Goal: Task Accomplishment & Management: Complete application form

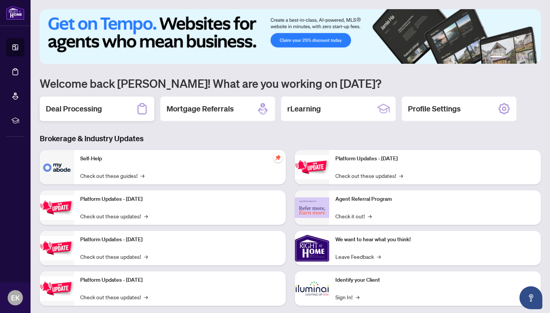
click at [81, 107] on h2 "Deal Processing" at bounding box center [74, 108] width 56 height 11
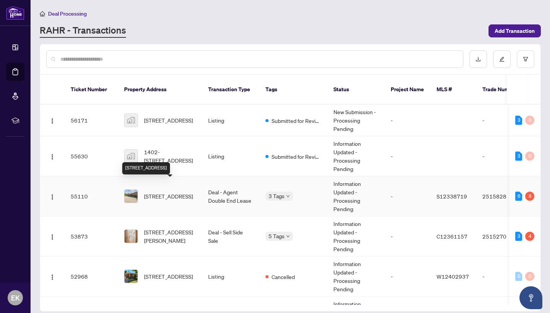
click at [176, 192] on span "[STREET_ADDRESS]" at bounding box center [168, 196] width 49 height 8
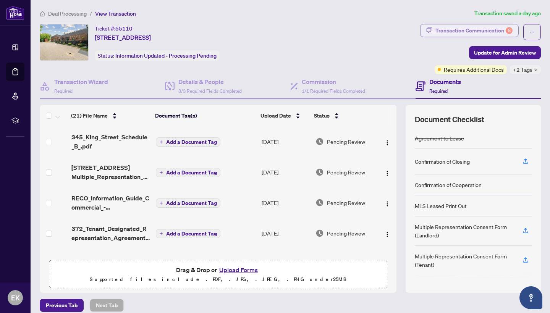
click at [487, 31] on div "Transaction Communication 8" at bounding box center [473, 30] width 77 height 12
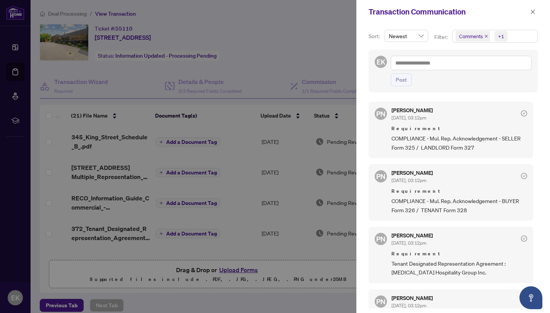
click at [315, 35] on div at bounding box center [275, 156] width 550 height 313
click at [532, 11] on icon "close" at bounding box center [533, 12] width 4 height 4
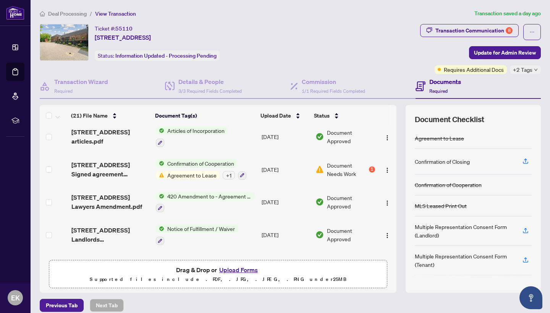
scroll to position [474, 0]
click at [184, 176] on span "Agreement to Lease" at bounding box center [191, 175] width 55 height 8
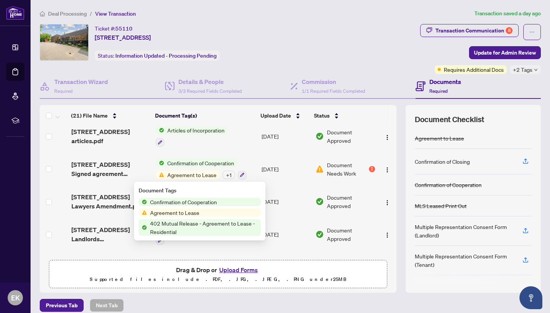
click at [181, 212] on span "Agreement to Lease" at bounding box center [174, 212] width 55 height 8
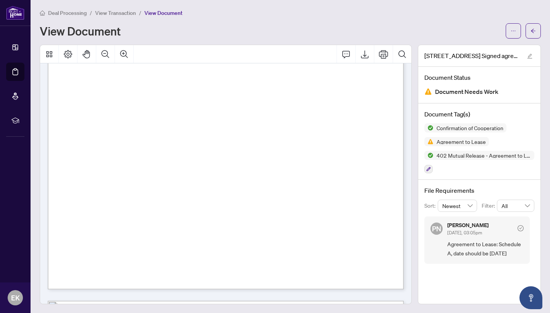
scroll to position [1685, 0]
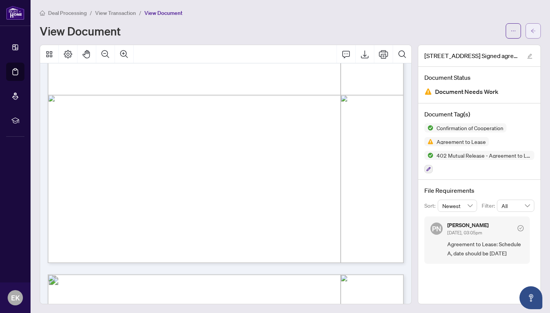
click at [533, 31] on icon "arrow-left" at bounding box center [533, 31] width 5 height 4
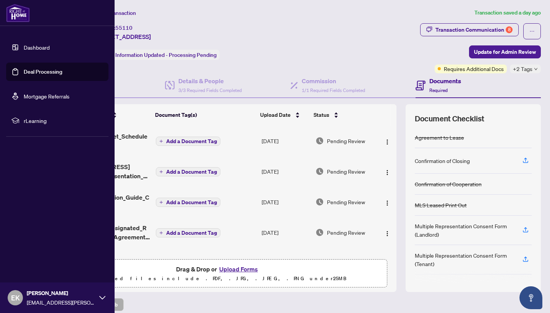
click at [24, 44] on link "Dashboard" at bounding box center [37, 47] width 26 height 7
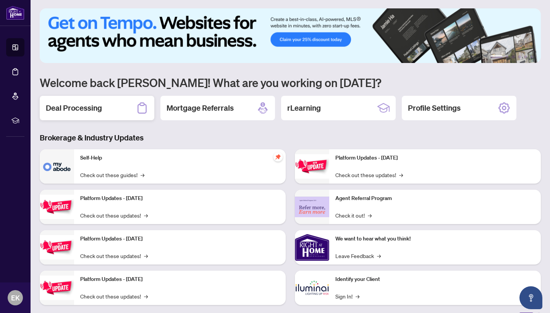
click at [95, 111] on h2 "Deal Processing" at bounding box center [74, 108] width 56 height 11
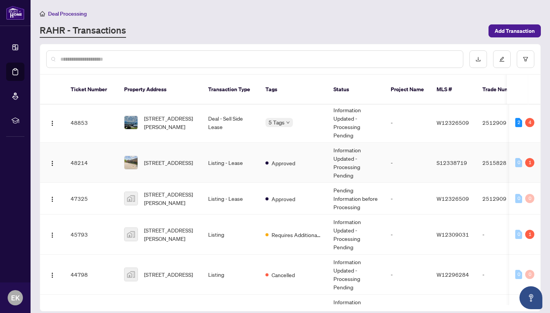
scroll to position [290, 0]
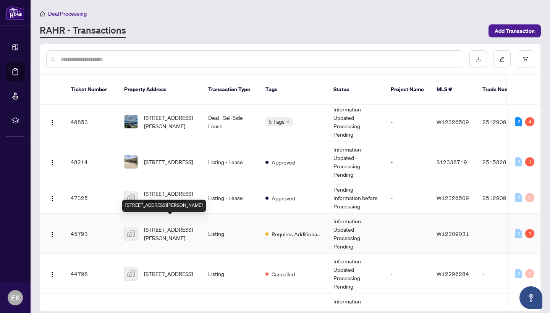
click at [173, 225] on span "[STREET_ADDRESS][PERSON_NAME]" at bounding box center [170, 233] width 52 height 17
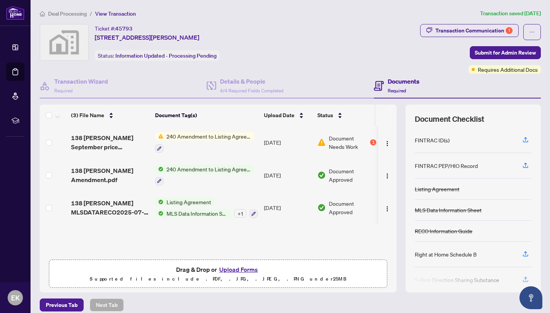
click at [217, 137] on span "240 Amendment to Listing Agreement - Authority to Offer for Sale Price Change/E…" at bounding box center [208, 136] width 90 height 8
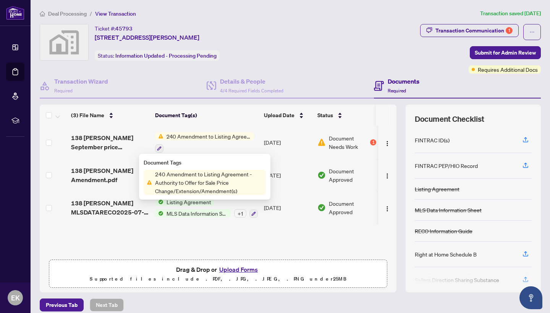
click at [203, 170] on div "Document Tags 240 Amendment to Listing Agreement - Authority to Offer for Sale …" at bounding box center [205, 176] width 122 height 37
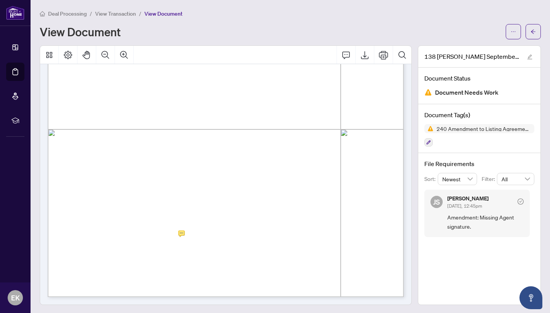
scroll to position [235, 0]
click at [362, 54] on icon "Export" at bounding box center [364, 54] width 9 height 9
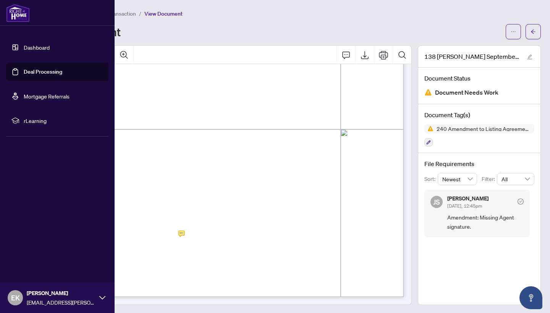
click at [24, 45] on link "Dashboard" at bounding box center [37, 47] width 26 height 7
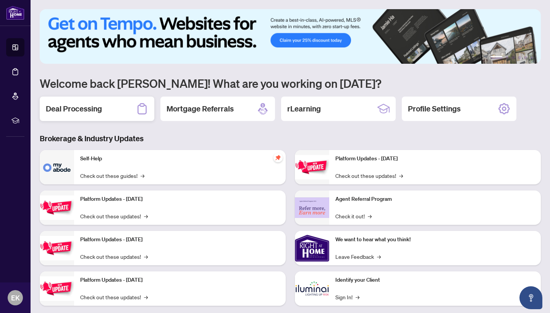
click at [87, 107] on h2 "Deal Processing" at bounding box center [74, 108] width 56 height 11
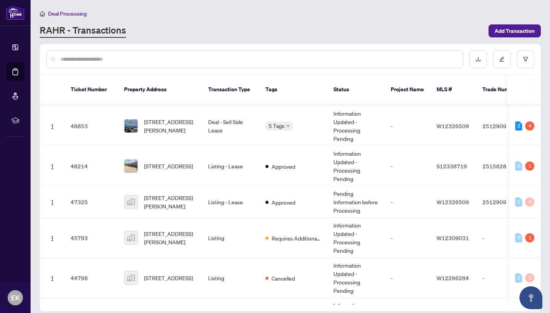
scroll to position [291, 0]
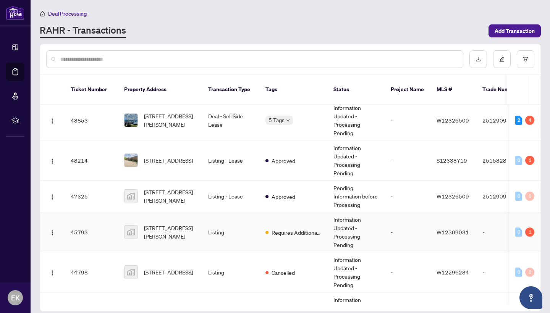
click at [171, 224] on span "[STREET_ADDRESS][PERSON_NAME]" at bounding box center [170, 232] width 52 height 17
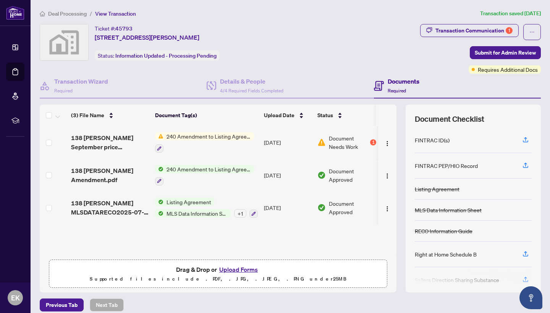
click at [235, 270] on button "Upload Forms" at bounding box center [238, 270] width 43 height 10
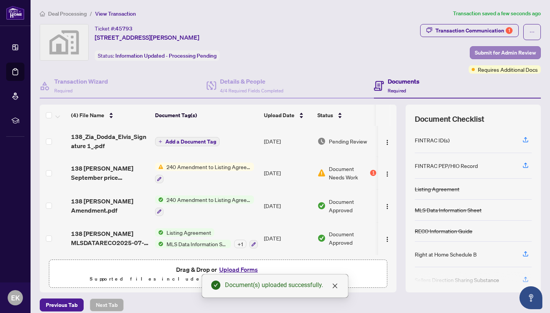
click at [507, 50] on span "Submit for Admin Review" at bounding box center [505, 53] width 61 height 12
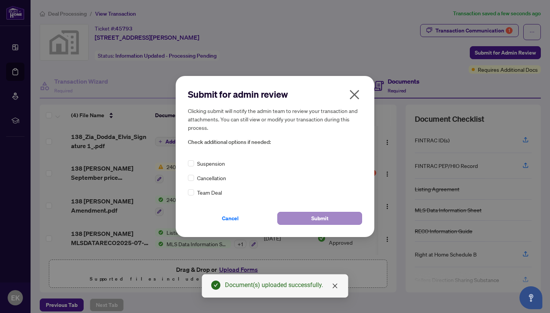
click at [336, 215] on button "Submit" at bounding box center [319, 218] width 85 height 13
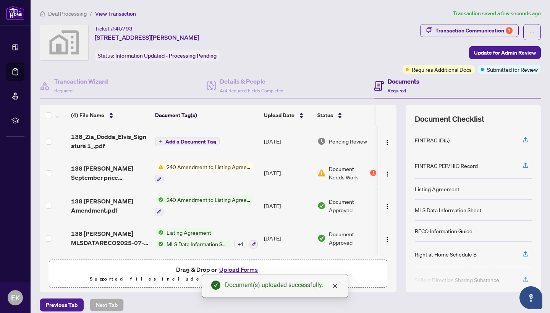
click at [473, 28] on div "Your transaction has been submitted! Here’s what happens next: You’ll get email…" at bounding box center [275, 156] width 550 height 313
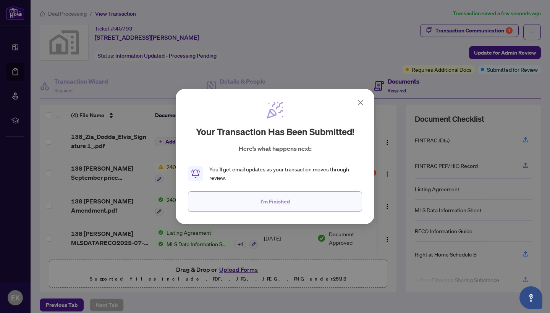
click at [318, 204] on button "I'm Finished" at bounding box center [275, 201] width 174 height 21
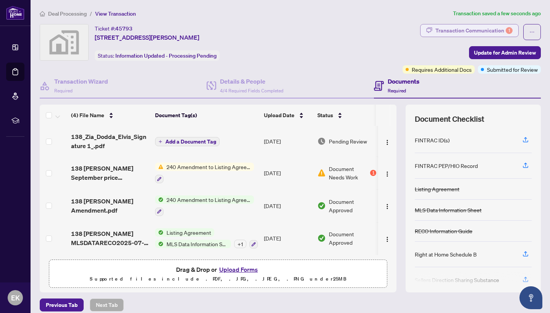
click at [469, 26] on div "Transaction Communication 1" at bounding box center [473, 30] width 77 height 12
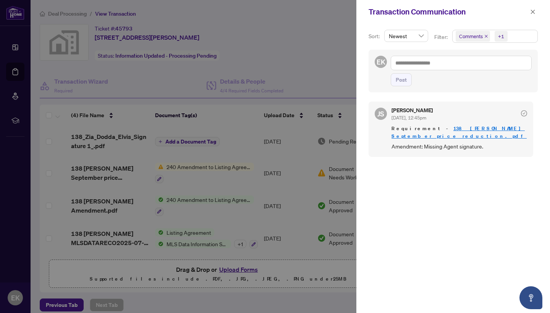
click at [329, 58] on div at bounding box center [275, 156] width 550 height 313
click at [533, 11] on icon "close" at bounding box center [533, 12] width 4 height 4
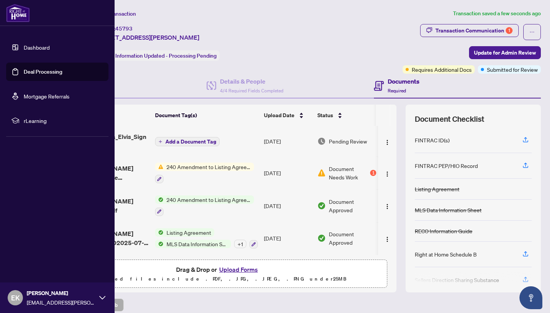
click at [24, 44] on link "Dashboard" at bounding box center [37, 47] width 26 height 7
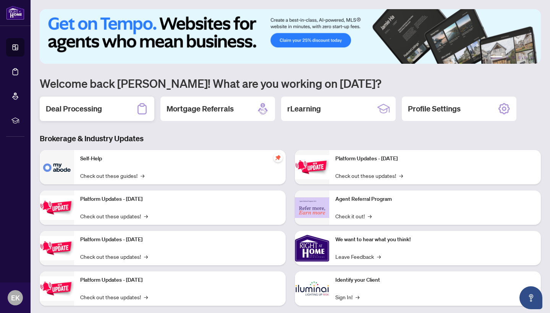
click at [88, 110] on h2 "Deal Processing" at bounding box center [74, 108] width 56 height 11
